Goal: Information Seeking & Learning: Learn about a topic

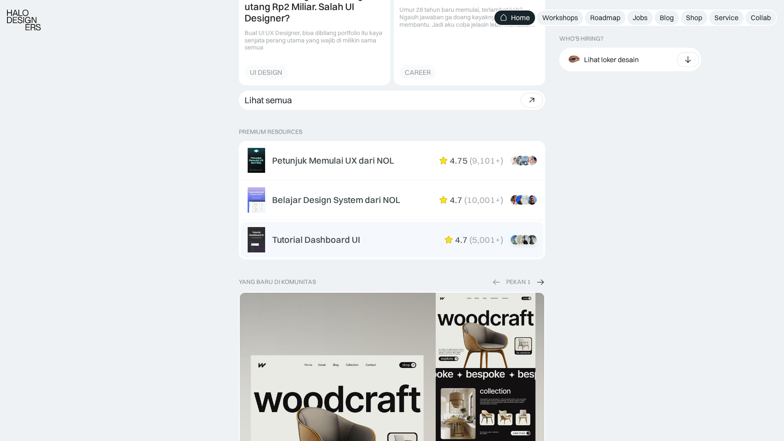
scroll to position [1330, 0]
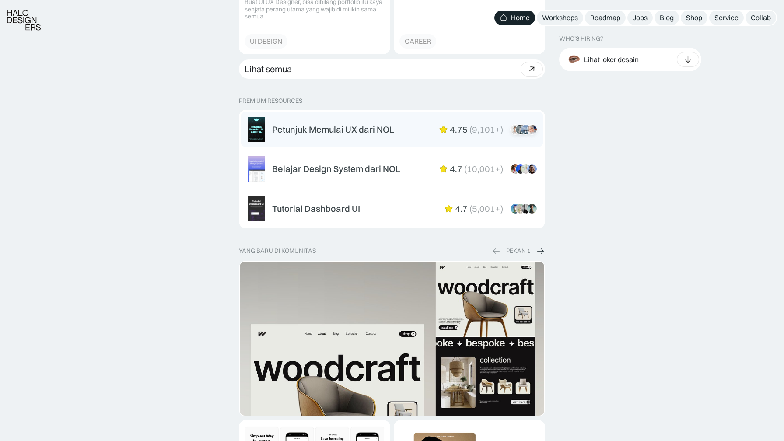
click at [337, 118] on div "Petunjuk Memulai UX dari NOL 4.75 ( 9,101+ ) “Overall mini book nya sudah lengk…" at bounding box center [392, 129] width 289 height 25
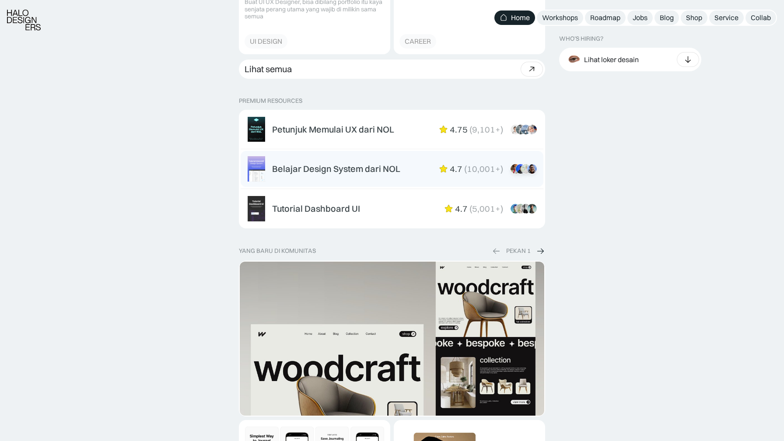
click at [369, 154] on link "Belajar Design System dari NOL 4.7 ( 10,001+ ) “Aku suka interactive tutorial g…" at bounding box center [392, 169] width 303 height 36
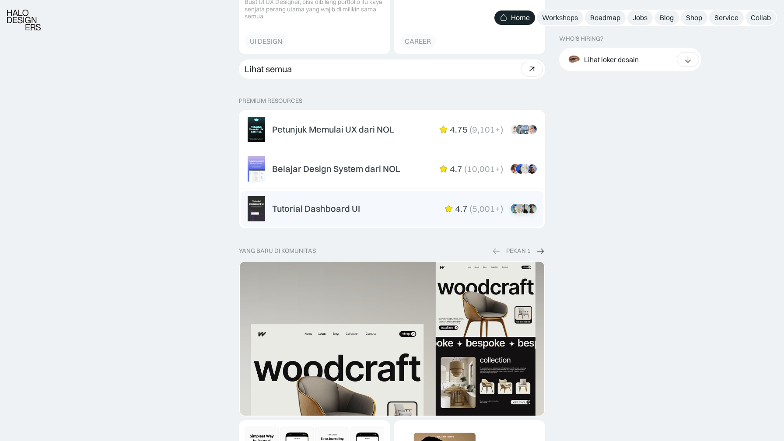
click at [328, 202] on div "Tutorial Dashboard UI 4.7 ( 5,001+ ) “Dikasih step-by-step dan keterangan yang …" at bounding box center [392, 208] width 289 height 25
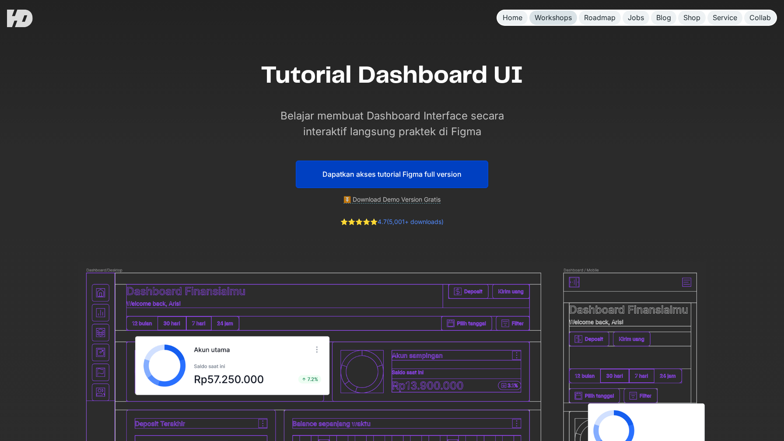
click at [557, 17] on div "Workshops" at bounding box center [553, 17] width 37 height 9
